Goal: Browse casually: Explore the website without a specific task or goal

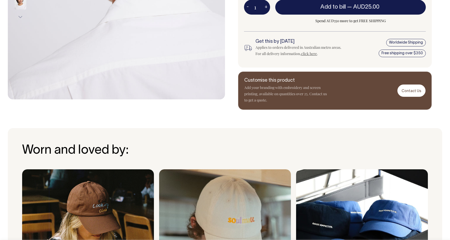
scroll to position [254, 0]
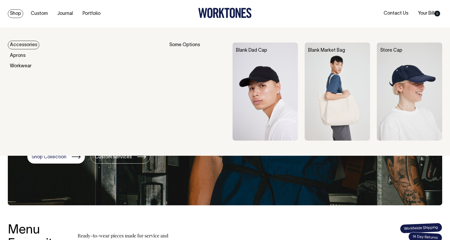
click at [20, 11] on link "Shop" at bounding box center [15, 13] width 15 height 9
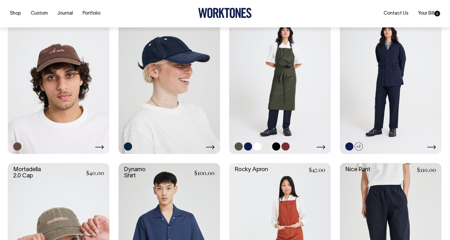
scroll to position [315, 0]
click at [271, 101] on link at bounding box center [280, 77] width 102 height 152
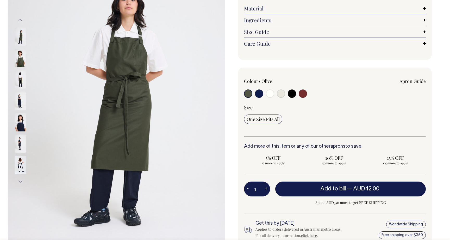
scroll to position [90, 0]
